Goal: Information Seeking & Learning: Learn about a topic

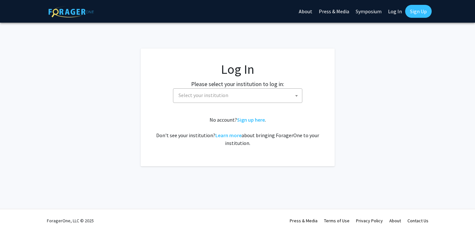
select select
click at [395, 11] on link "Log In" at bounding box center [395, 11] width 20 height 23
click at [277, 92] on span "Select your institution" at bounding box center [239, 95] width 126 height 13
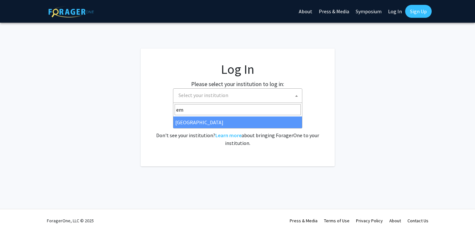
type input "em"
select select "12"
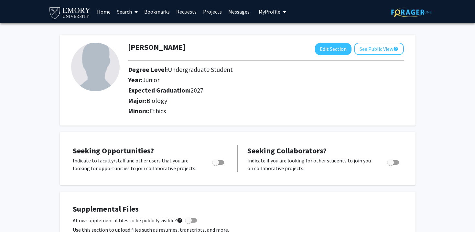
click at [273, 11] on span "My Profile" at bounding box center [270, 11] width 22 height 6
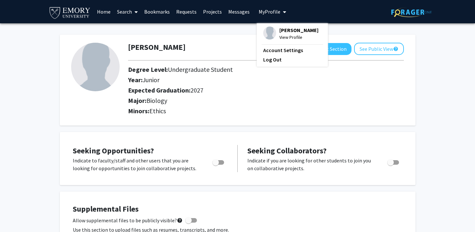
click at [131, 10] on link "Search" at bounding box center [127, 11] width 27 height 23
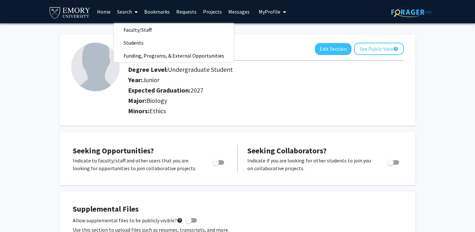
click at [211, 10] on link "Projects" at bounding box center [212, 11] width 25 height 23
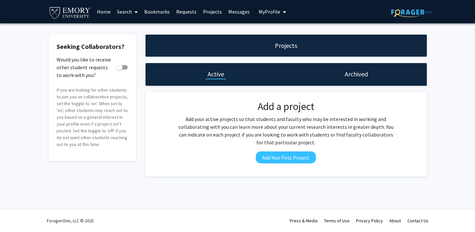
click at [105, 10] on link "Home" at bounding box center [104, 11] width 20 height 23
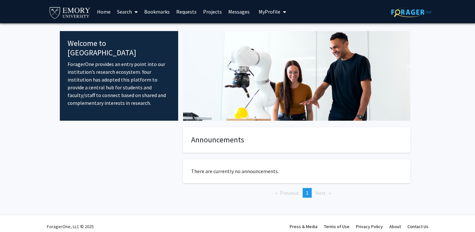
click at [135, 13] on span at bounding box center [135, 12] width 6 height 23
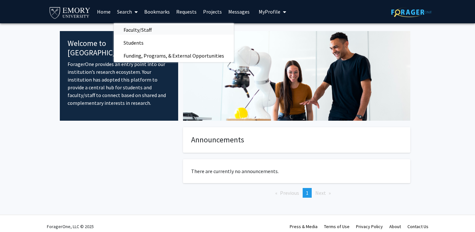
click at [212, 29] on link "Faculty/Staff" at bounding box center [174, 30] width 120 height 10
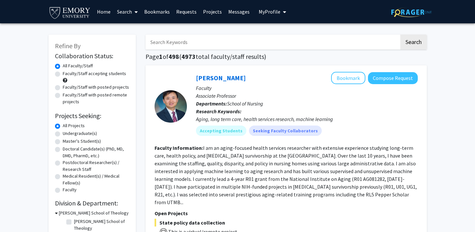
click at [116, 72] on label "Faculty/Staff accepting students" at bounding box center [94, 73] width 63 height 7
click at [67, 72] on input "Faculty/Staff accepting students" at bounding box center [65, 72] width 4 height 4
radio input "true"
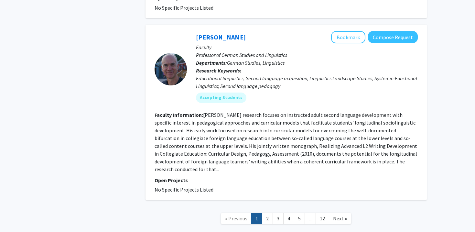
scroll to position [2110, 0]
click at [267, 213] on link "2" at bounding box center [267, 218] width 11 height 11
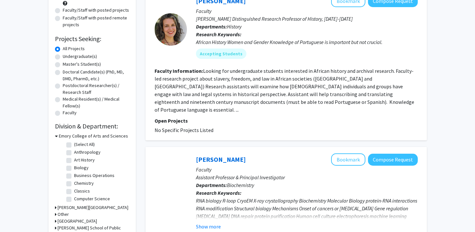
scroll to position [78, 0]
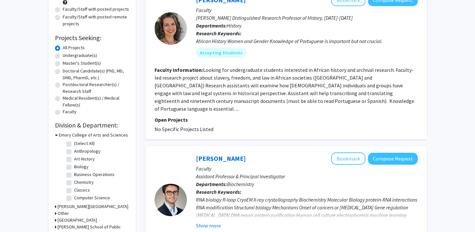
click at [84, 164] on label "Biology" at bounding box center [81, 166] width 15 height 7
click at [78, 164] on input "Biology" at bounding box center [76, 165] width 4 height 4
checkbox input "true"
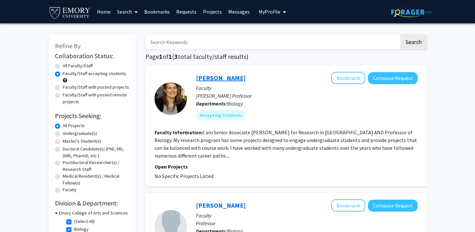
click at [222, 79] on link "[PERSON_NAME]" at bounding box center [221, 78] width 50 height 8
